Goal: Task Accomplishment & Management: Use online tool/utility

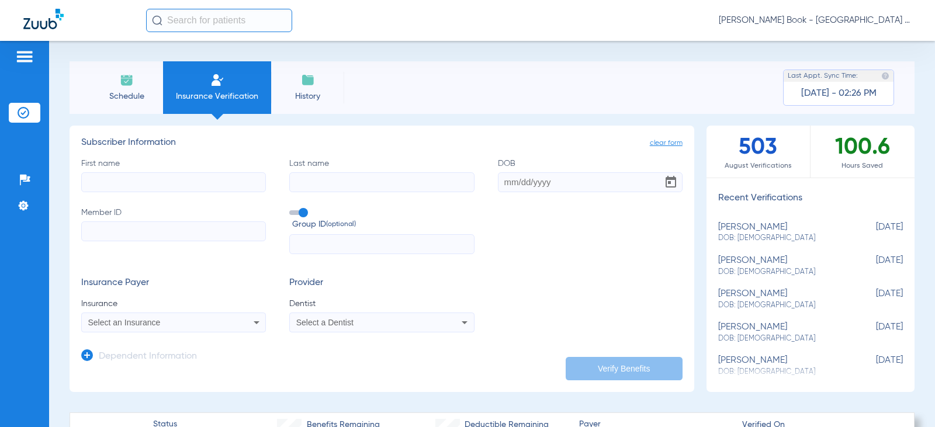
click at [152, 320] on span "Select an Insurance" at bounding box center [124, 322] width 72 height 9
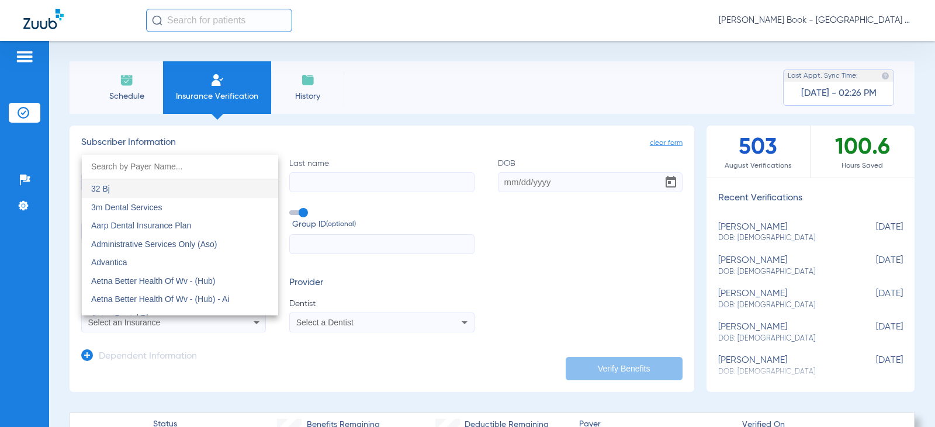
click at [152, 320] on div at bounding box center [467, 213] width 935 height 427
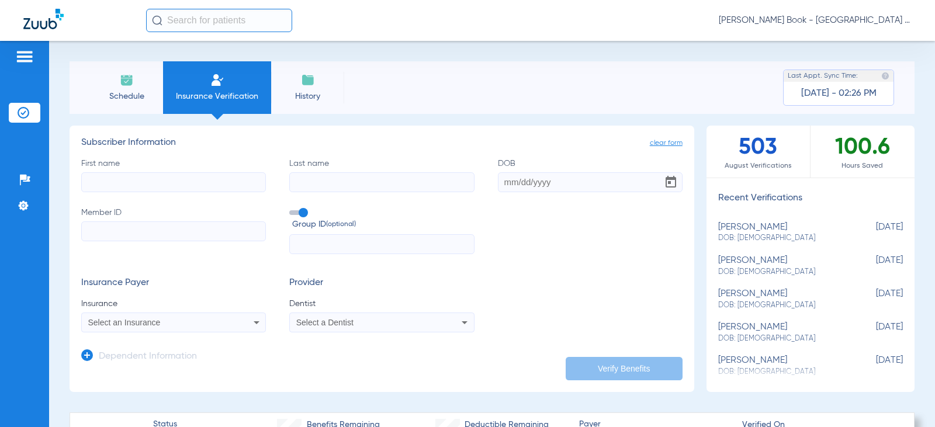
click at [307, 93] on span "History" at bounding box center [308, 97] width 56 height 12
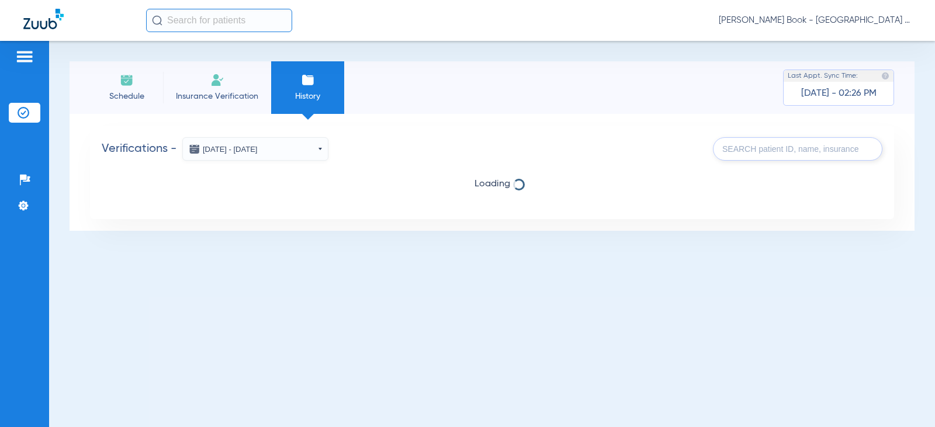
click at [131, 92] on span "Schedule" at bounding box center [127, 97] width 56 height 12
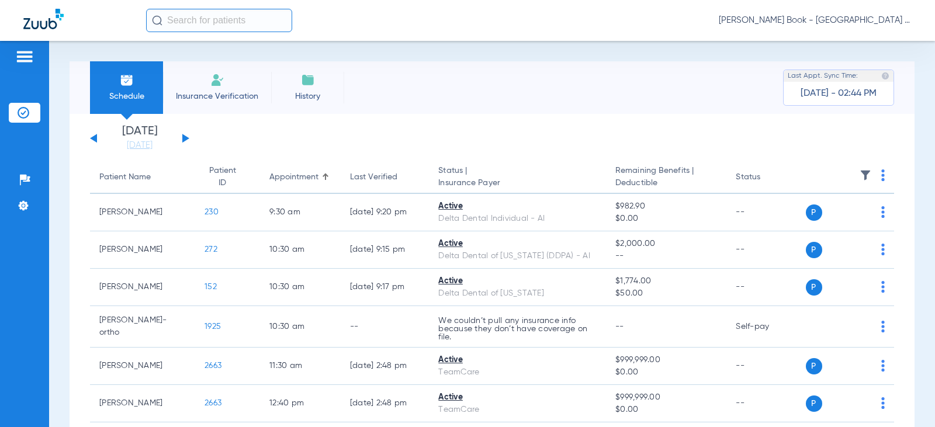
click at [183, 136] on button at bounding box center [185, 138] width 7 height 9
